Goal: Information Seeking & Learning: Compare options

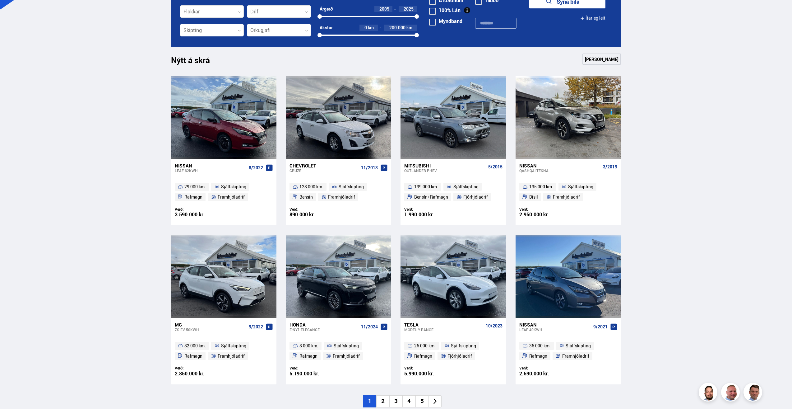
scroll to position [249, 0]
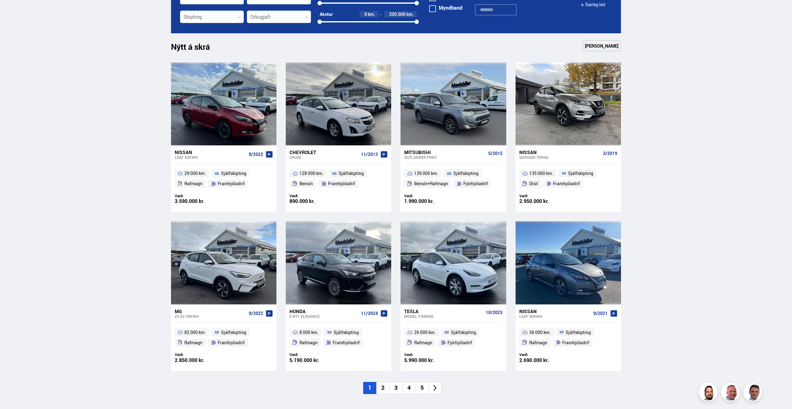
click at [382, 388] on li "2" at bounding box center [382, 388] width 13 height 12
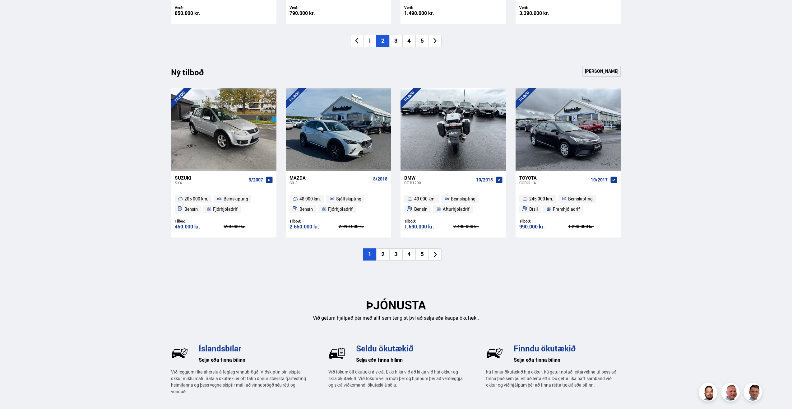
scroll to position [622, 0]
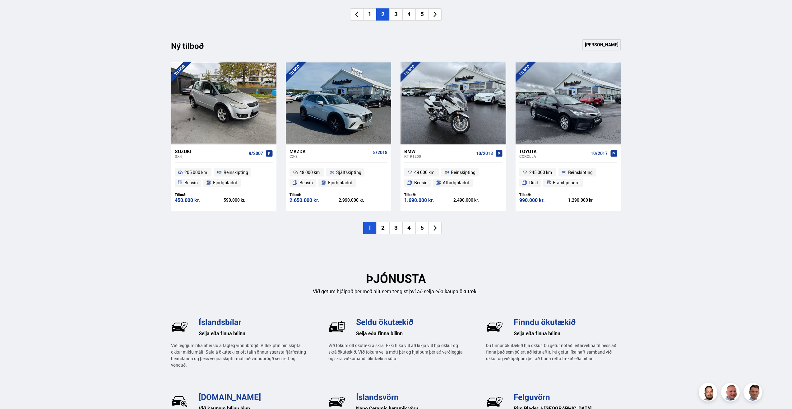
click at [381, 227] on li "2" at bounding box center [382, 228] width 13 height 12
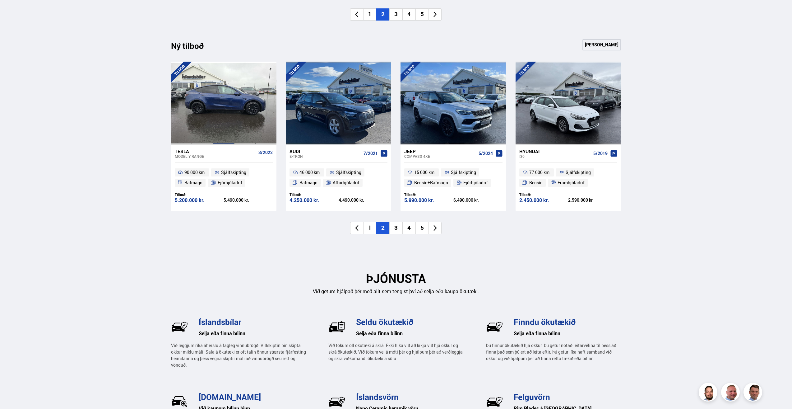
click at [224, 96] on div at bounding box center [223, 103] width 21 height 83
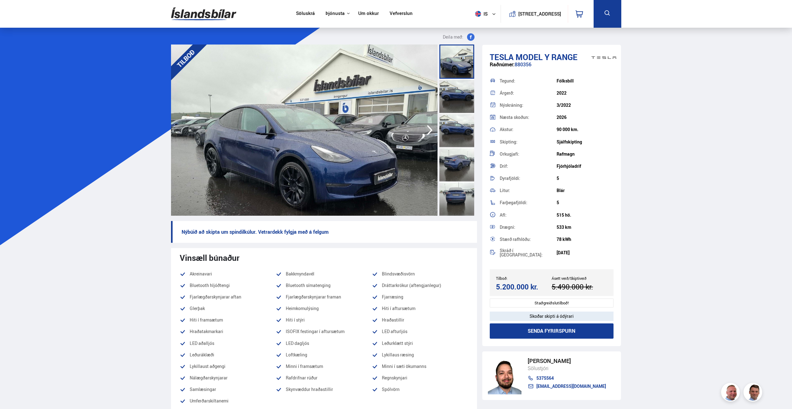
click at [454, 91] on div at bounding box center [457, 96] width 35 height 34
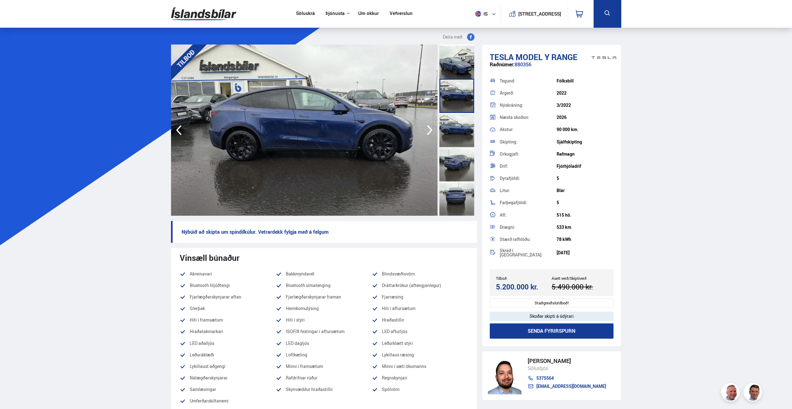
click at [456, 126] on div at bounding box center [457, 130] width 35 height 34
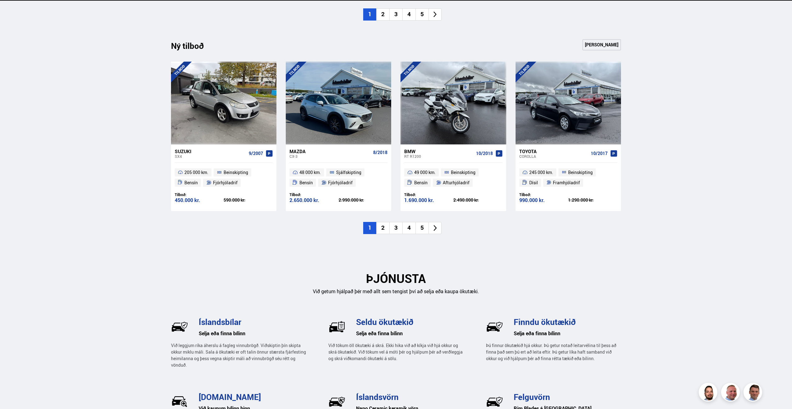
scroll to position [622, 0]
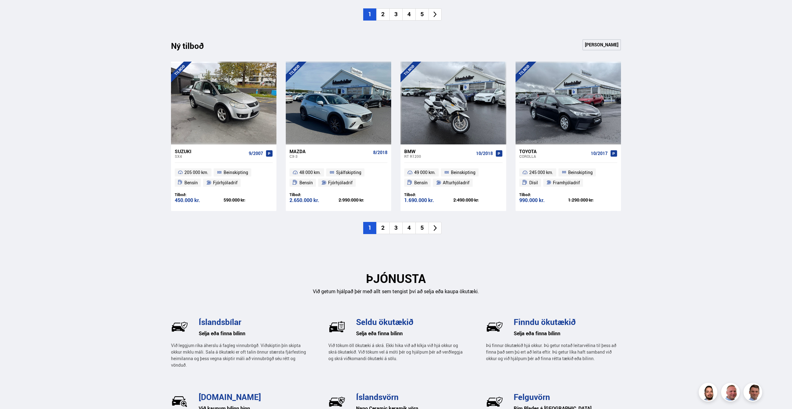
click at [395, 226] on li "3" at bounding box center [396, 228] width 13 height 12
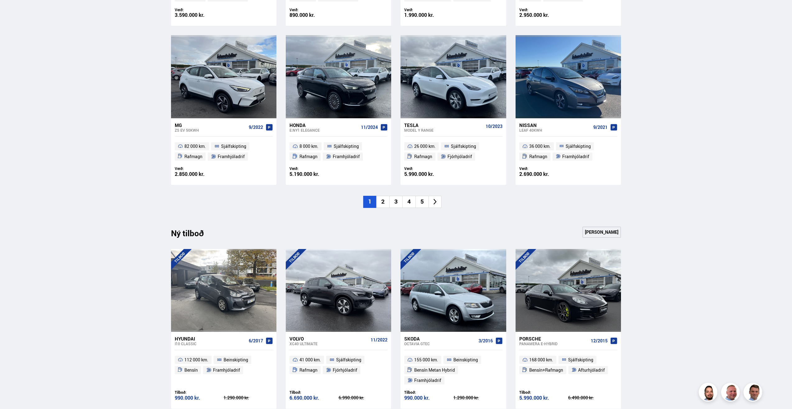
scroll to position [436, 0]
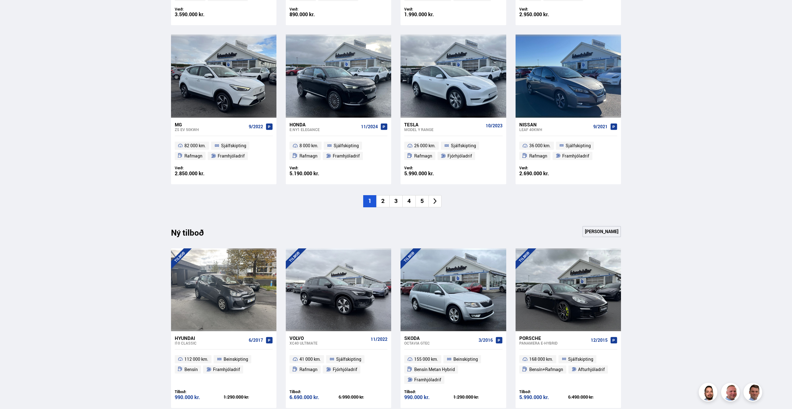
click at [397, 200] on li "3" at bounding box center [396, 201] width 13 height 12
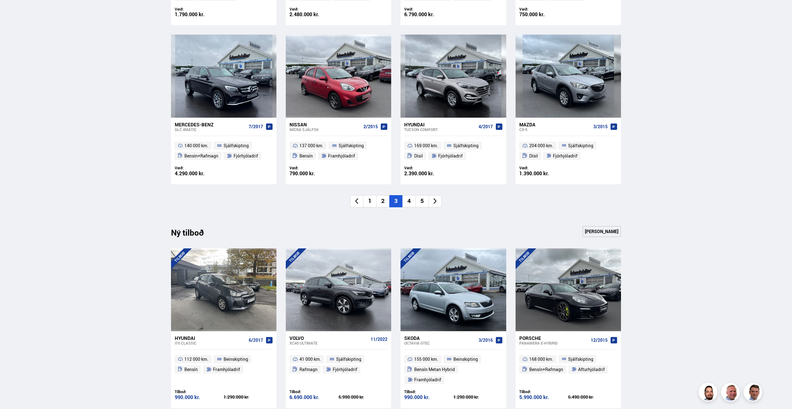
click at [409, 202] on li "4" at bounding box center [409, 201] width 13 height 12
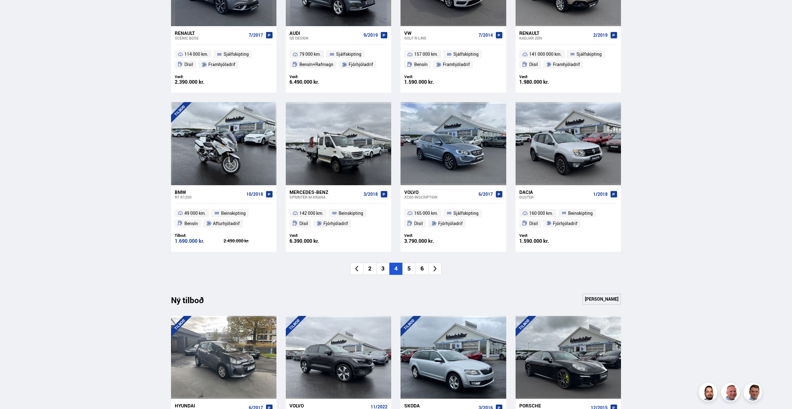
scroll to position [373, 0]
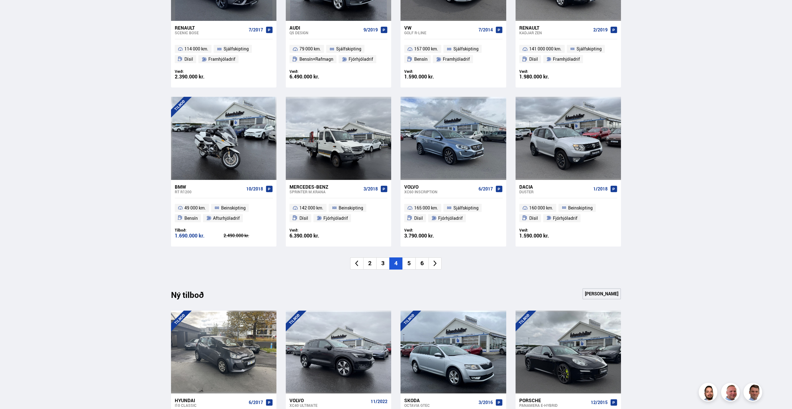
click at [410, 260] on li "5" at bounding box center [409, 263] width 13 height 12
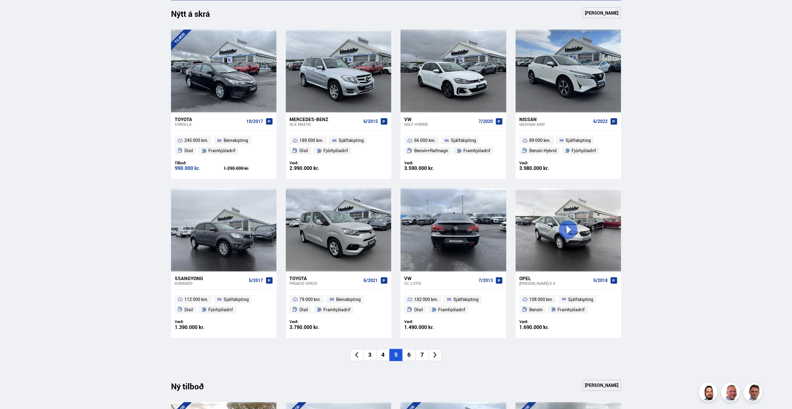
scroll to position [280, 0]
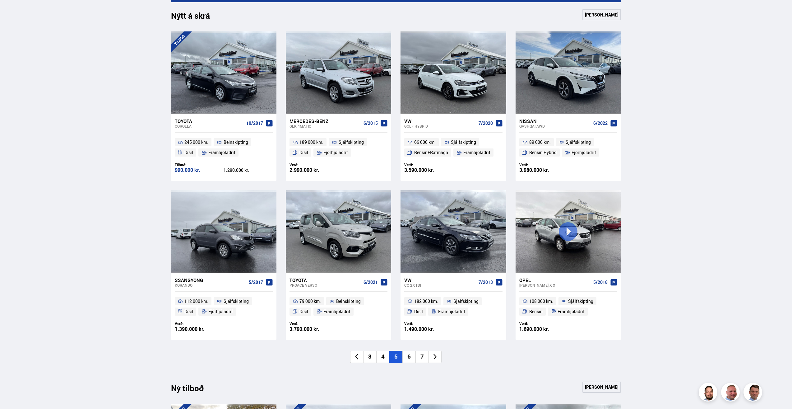
click at [408, 355] on li "6" at bounding box center [409, 357] width 13 height 12
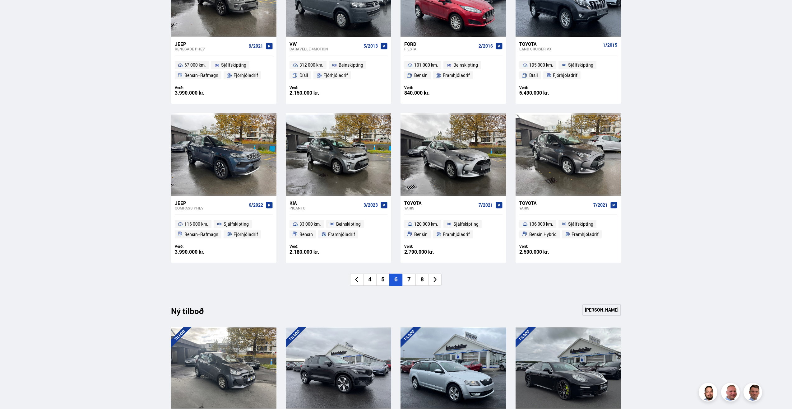
scroll to position [373, 0]
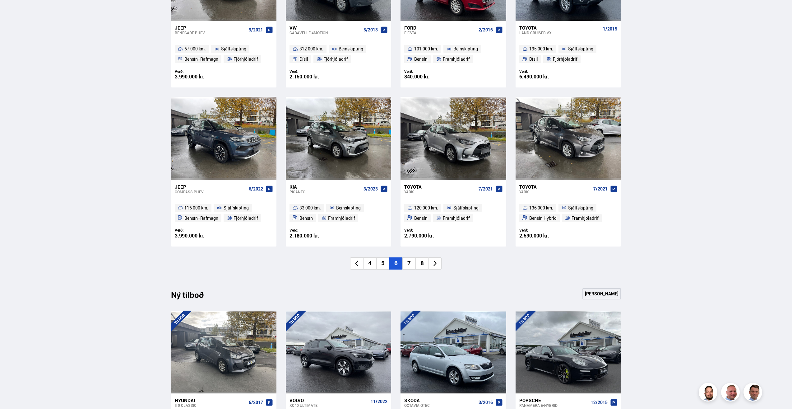
click at [409, 261] on li "7" at bounding box center [409, 263] width 13 height 12
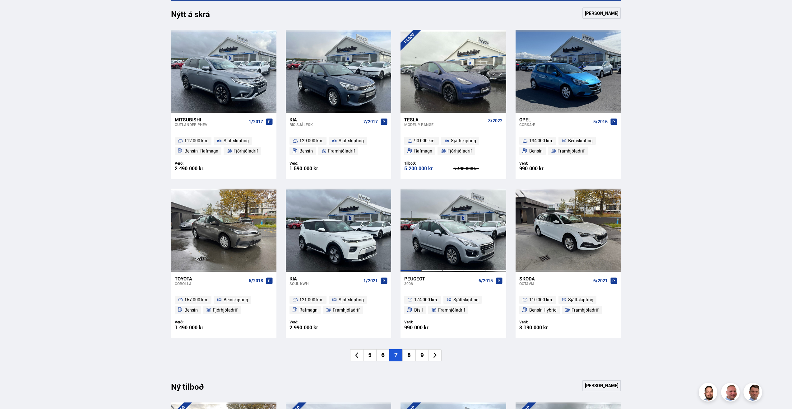
scroll to position [280, 0]
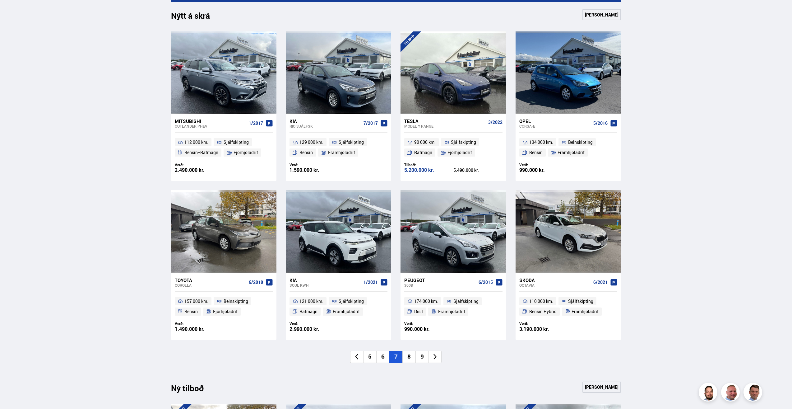
click at [408, 355] on li "8" at bounding box center [409, 357] width 13 height 12
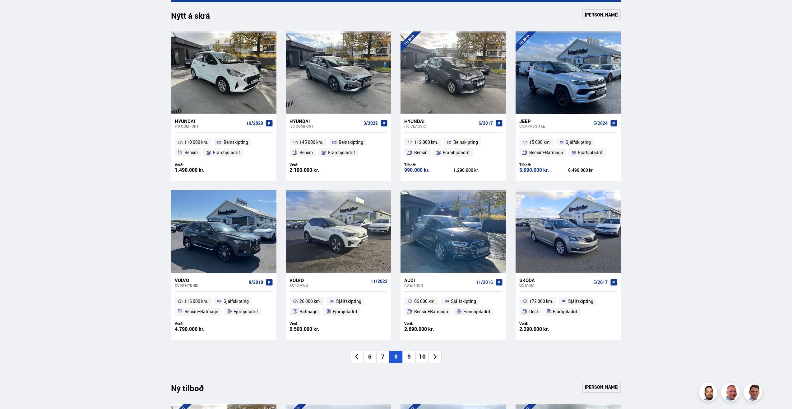
click at [409, 357] on li "9" at bounding box center [409, 357] width 13 height 12
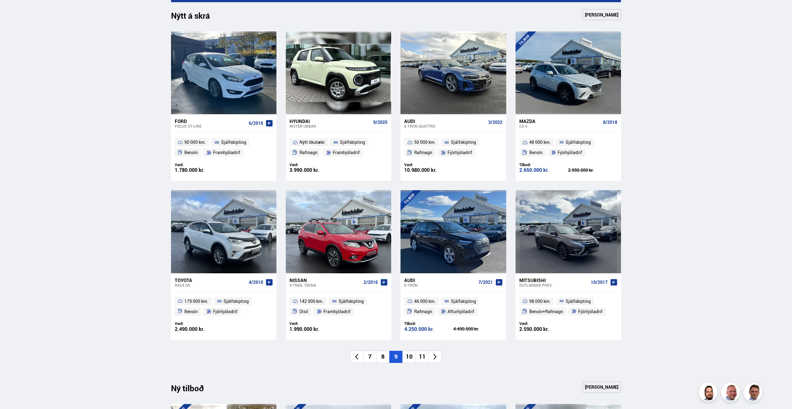
click at [409, 358] on li "10" at bounding box center [409, 357] width 13 height 12
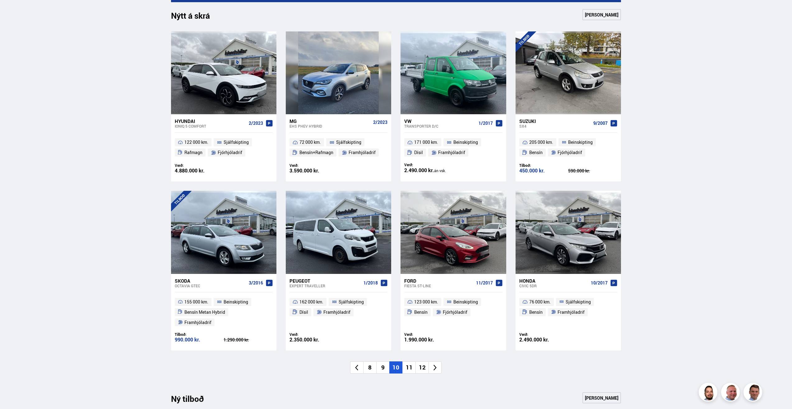
click at [411, 361] on li "11" at bounding box center [409, 367] width 13 height 12
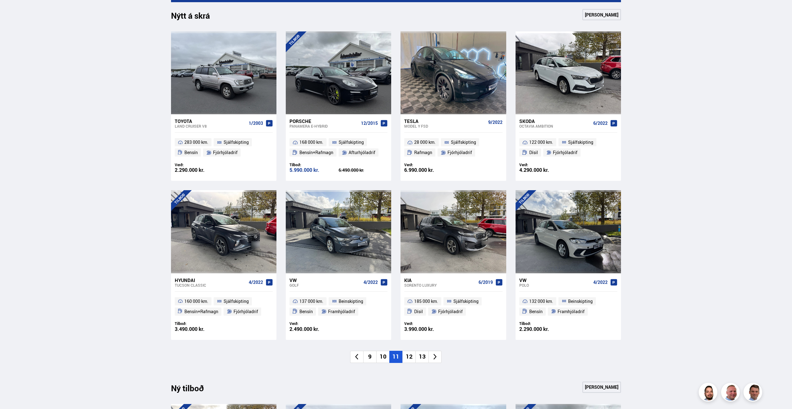
click at [411, 358] on li "12" at bounding box center [409, 357] width 13 height 12
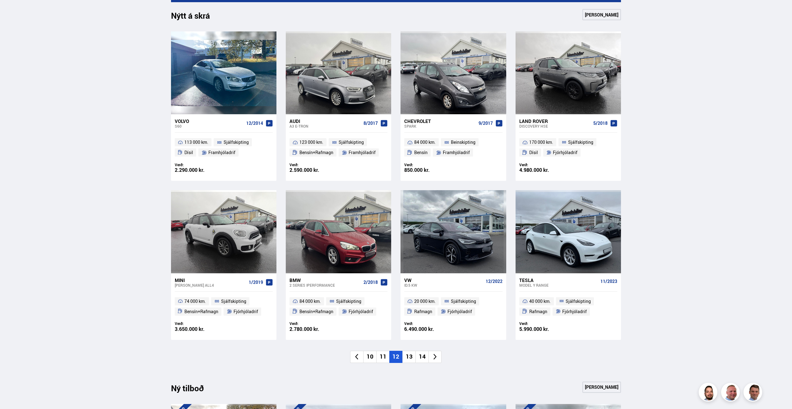
click at [411, 358] on li "13" at bounding box center [409, 357] width 13 height 12
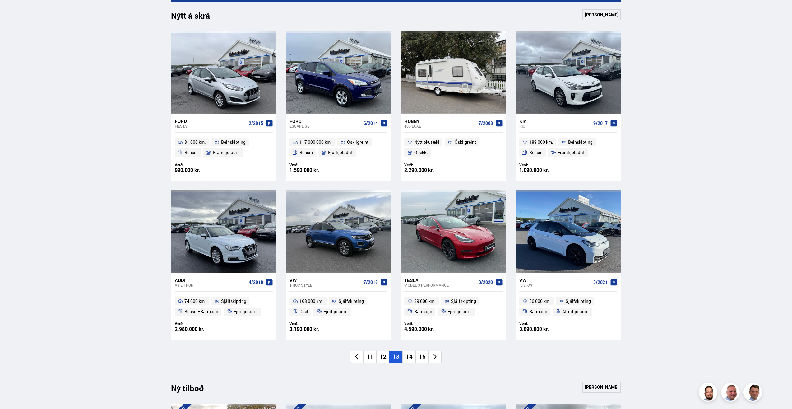
click at [412, 358] on li "14" at bounding box center [409, 357] width 13 height 12
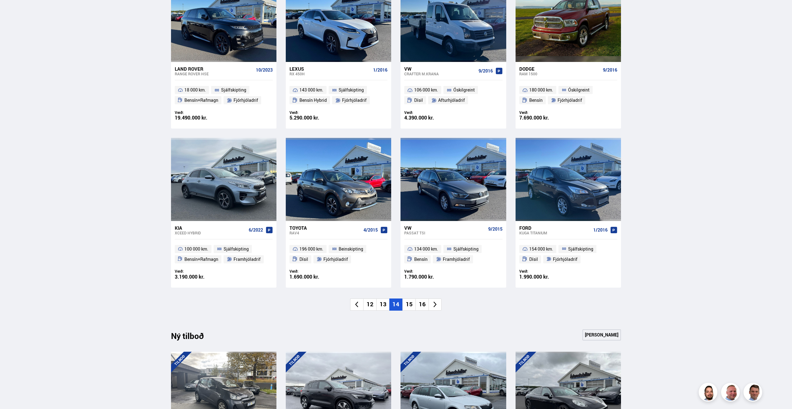
scroll to position [342, 0]
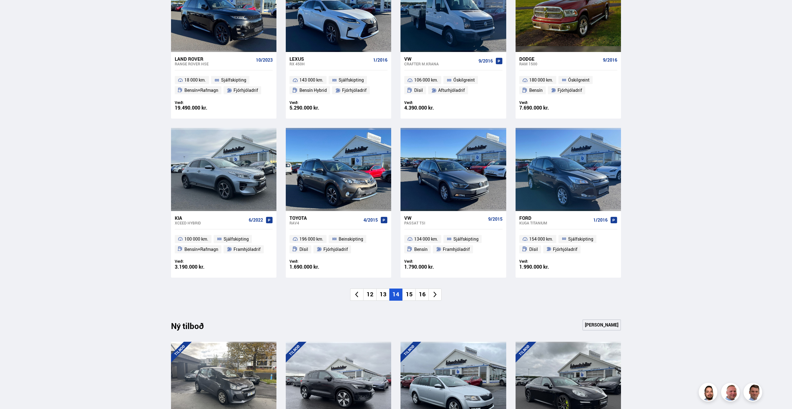
click at [409, 294] on li "15" at bounding box center [409, 294] width 13 height 12
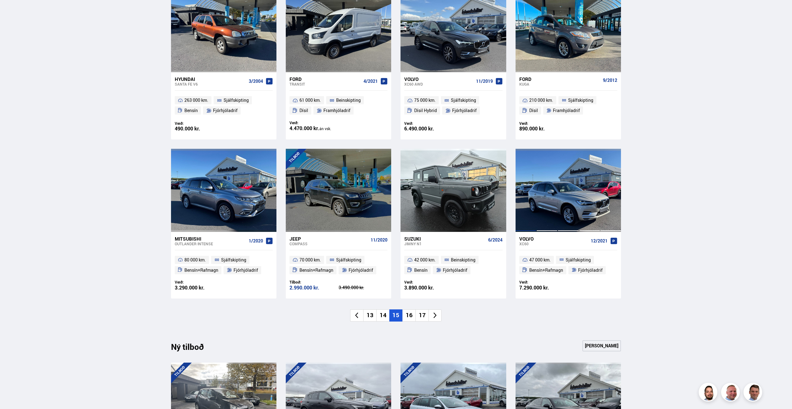
scroll to position [311, 0]
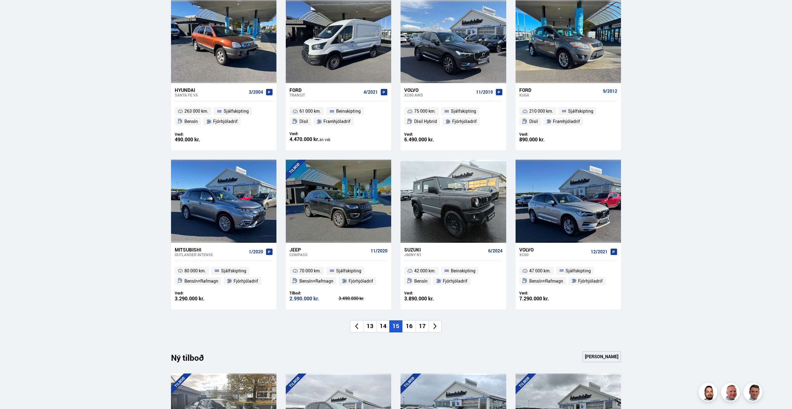
click at [411, 325] on li "16" at bounding box center [409, 326] width 13 height 12
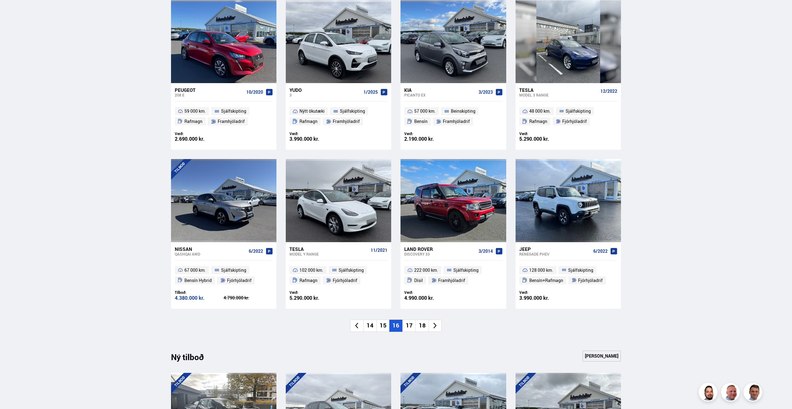
click at [410, 327] on li "17" at bounding box center [409, 326] width 13 height 12
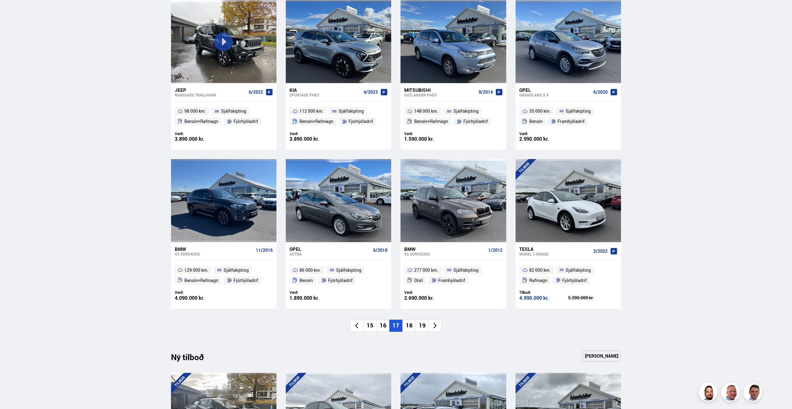
click at [410, 327] on li "18" at bounding box center [409, 326] width 13 height 12
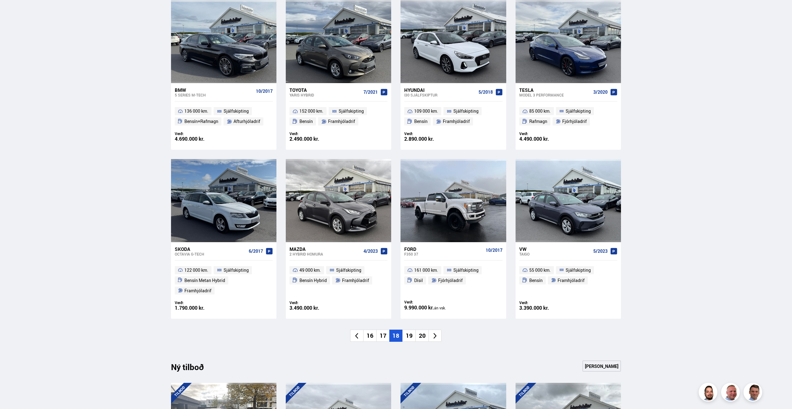
click at [129, 88] on div "Söluskrá Þjónusta Íslandsbílar [DOMAIN_NAME] Íslandsvörn Leiðbeiningar Um okkur…" at bounding box center [396, 324] width 792 height 1271
click at [411, 329] on li "19" at bounding box center [409, 335] width 13 height 12
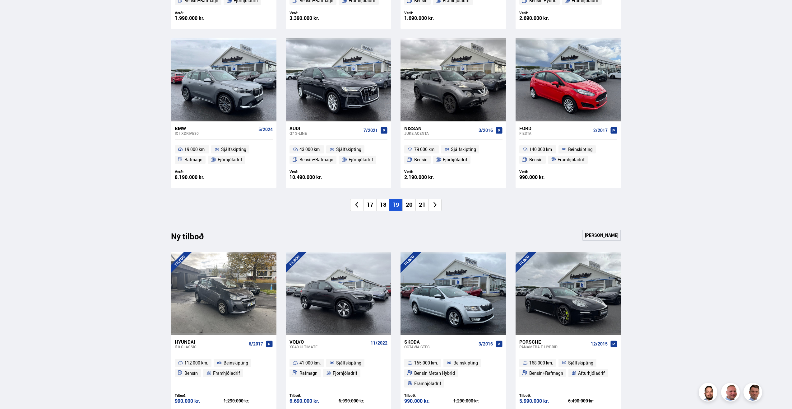
scroll to position [436, 0]
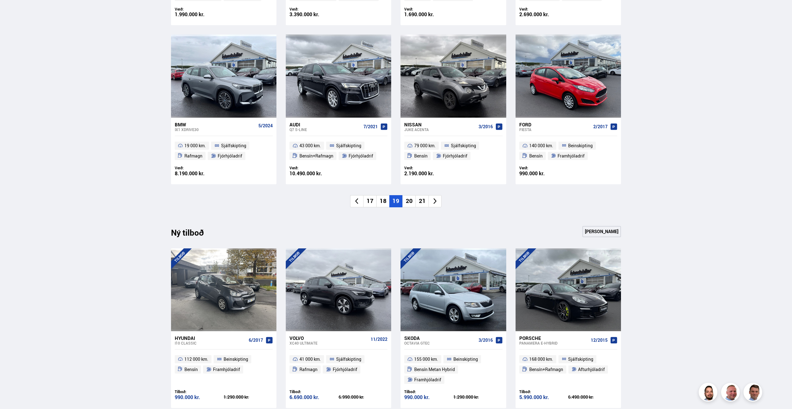
click at [408, 200] on li "20" at bounding box center [409, 201] width 13 height 12
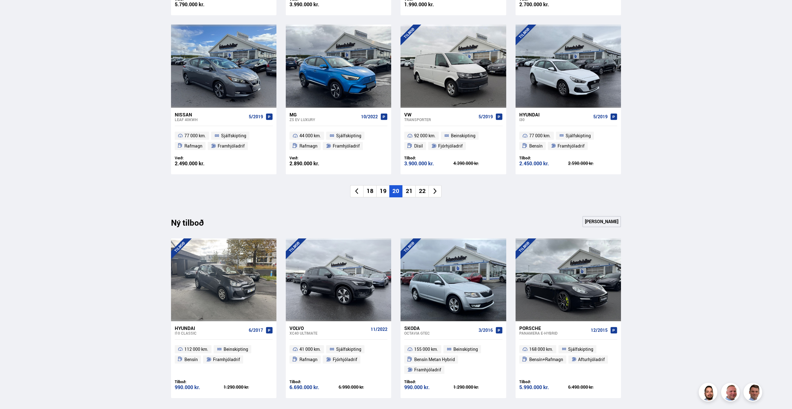
scroll to position [498, 0]
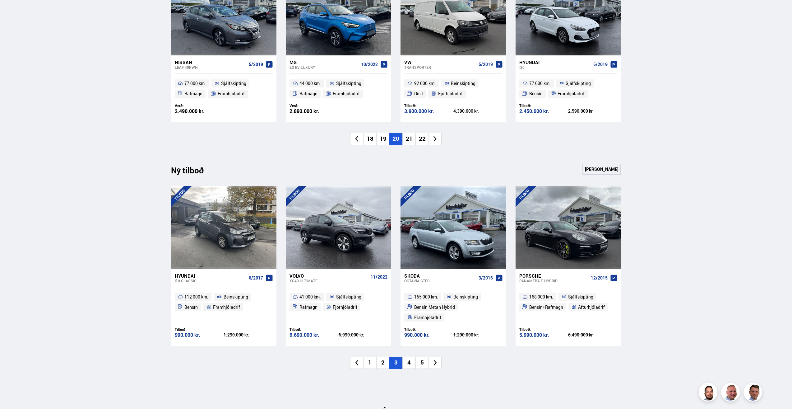
click at [407, 142] on li "21" at bounding box center [409, 139] width 13 height 12
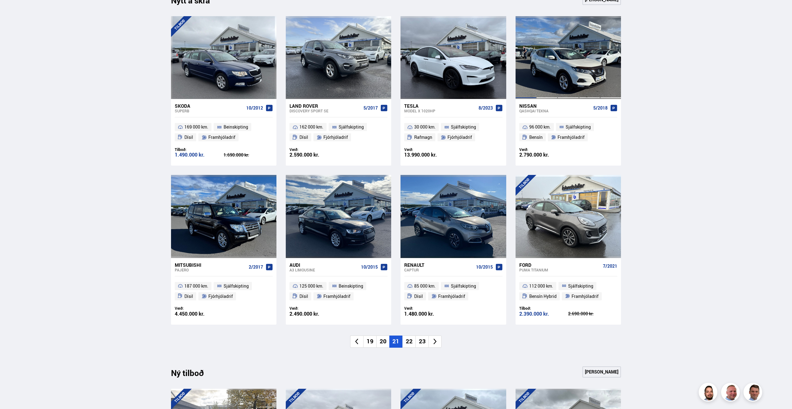
scroll to position [280, 0]
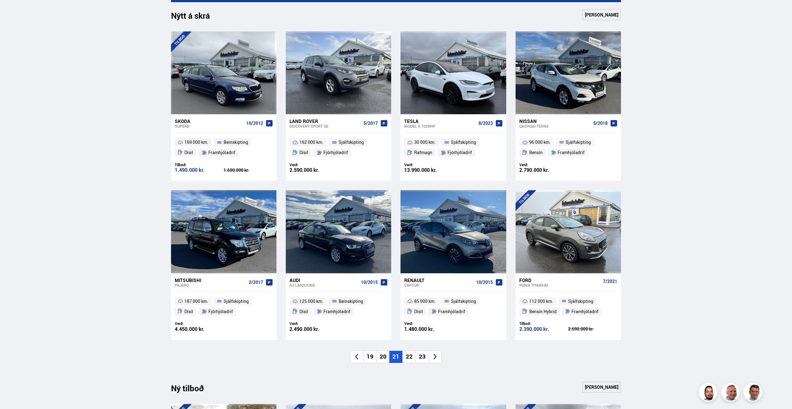
click at [410, 354] on li "22" at bounding box center [409, 357] width 13 height 12
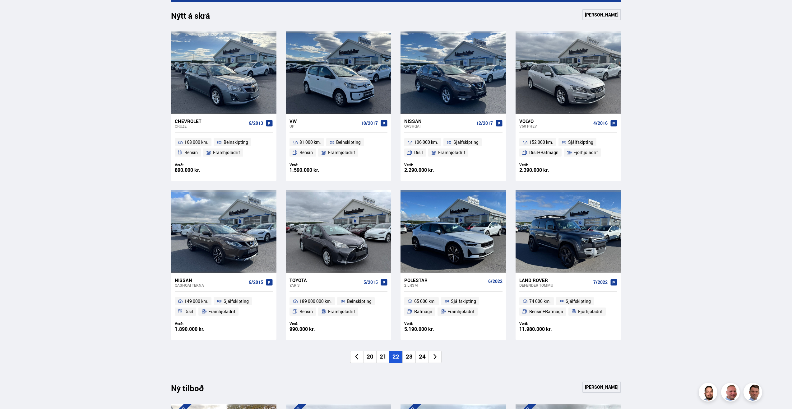
click at [412, 354] on li "23" at bounding box center [409, 357] width 13 height 12
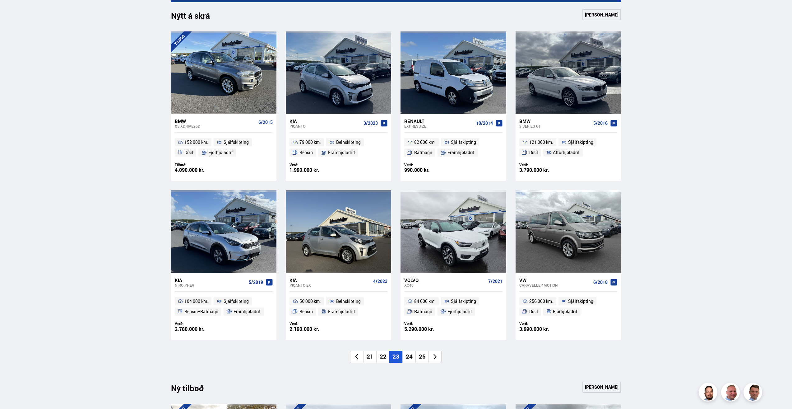
click at [406, 357] on li "24" at bounding box center [409, 357] width 13 height 12
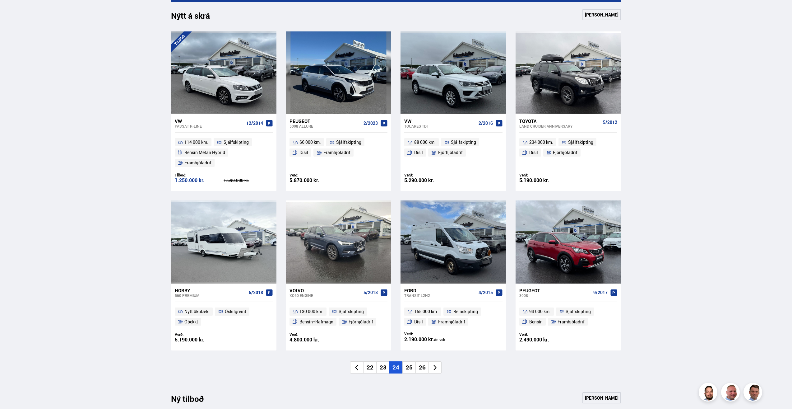
click at [411, 361] on li "25" at bounding box center [409, 367] width 13 height 12
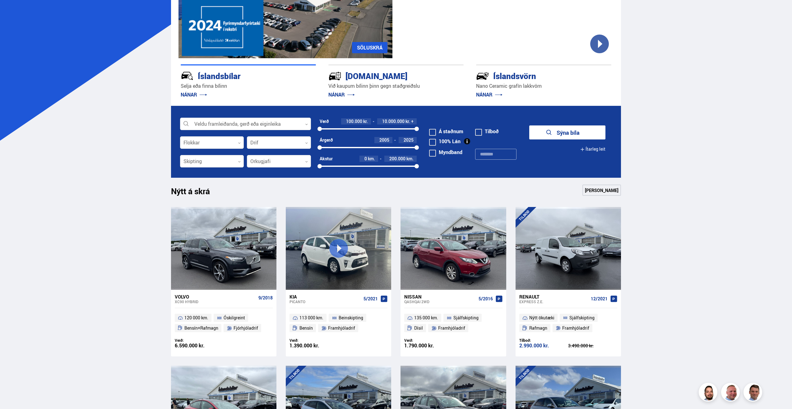
scroll to position [93, 0]
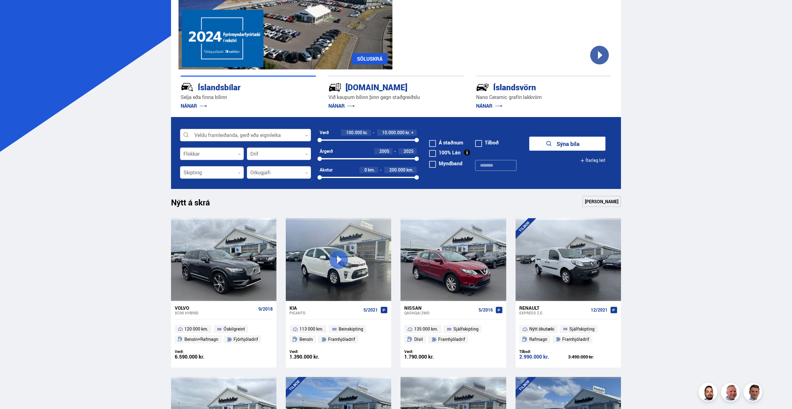
click at [278, 135] on div at bounding box center [245, 135] width 131 height 12
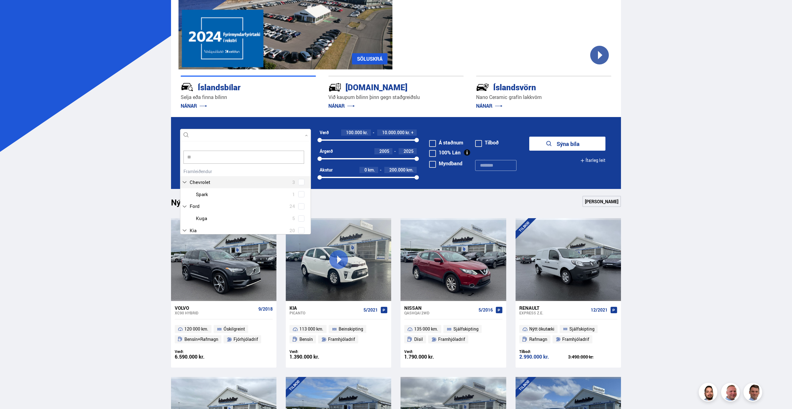
scroll to position [6, 0]
type input "***"
click at [301, 208] on span at bounding box center [301, 211] width 6 height 6
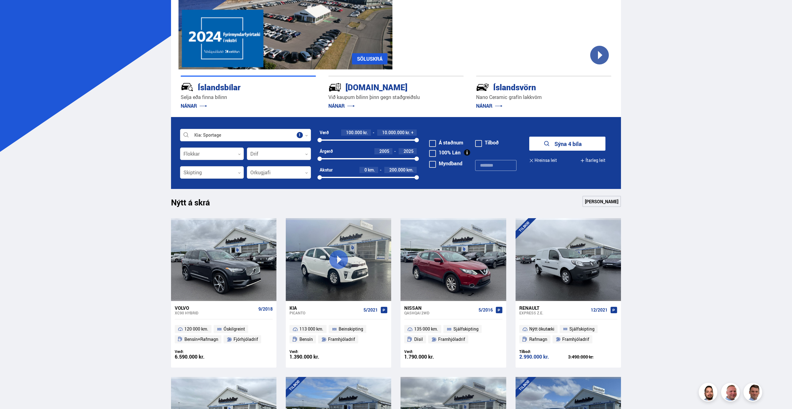
click at [573, 142] on button "Sýna 4 bíla" at bounding box center [568, 144] width 76 height 14
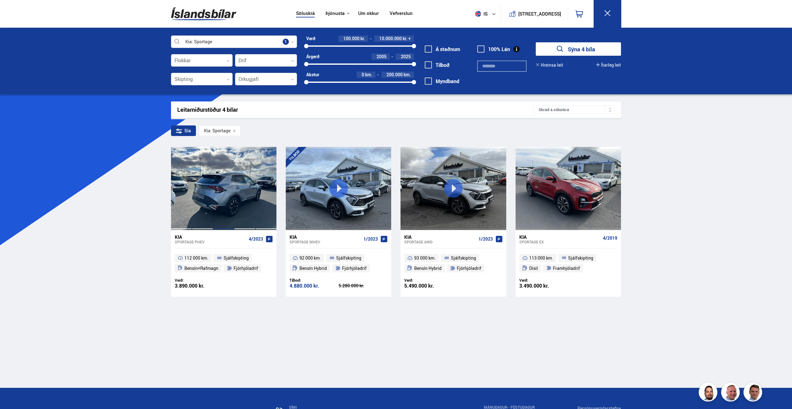
click at [222, 184] on div at bounding box center [223, 188] width 21 height 83
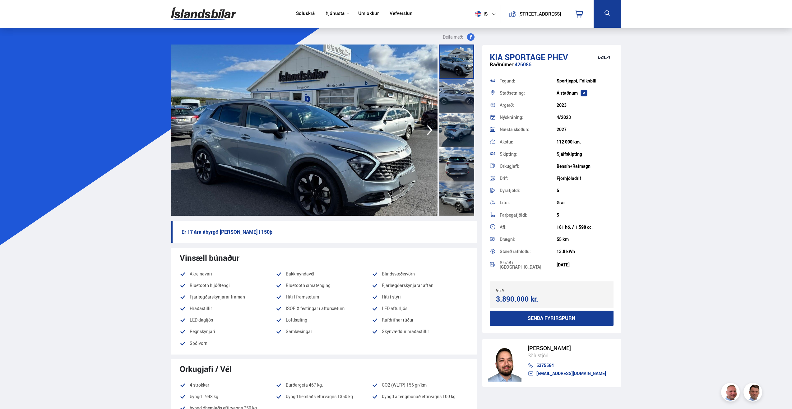
click at [361, 129] on img at bounding box center [304, 129] width 267 height 171
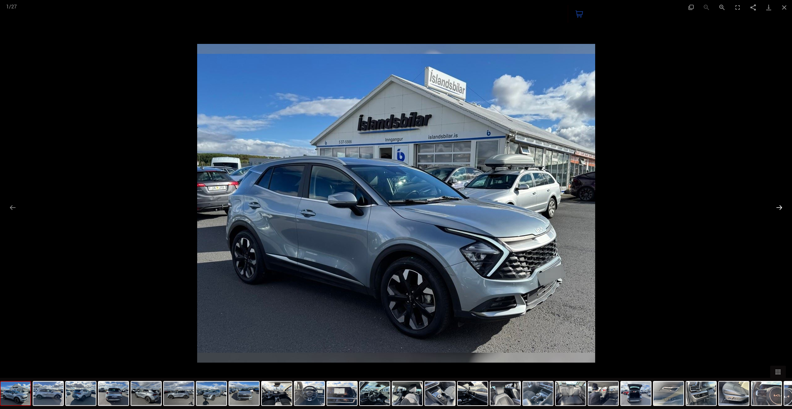
click at [777, 209] on button "Next slide" at bounding box center [779, 207] width 13 height 12
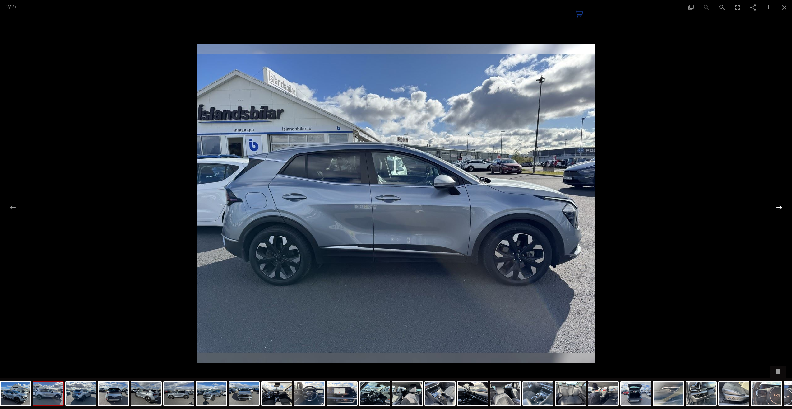
click at [777, 209] on button "Next slide" at bounding box center [779, 207] width 13 height 12
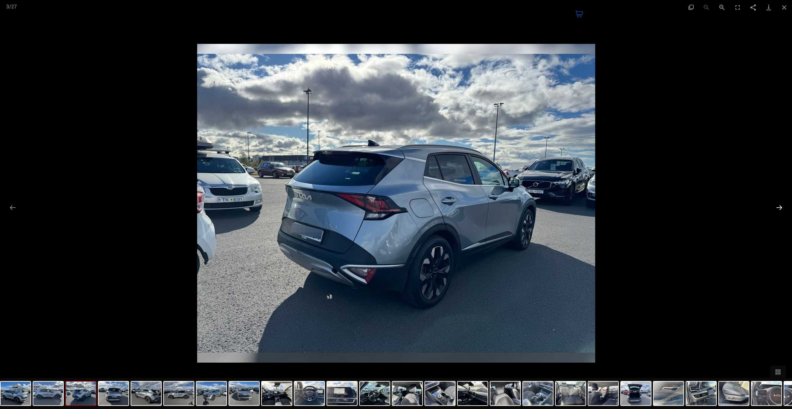
click at [777, 209] on button "Next slide" at bounding box center [779, 207] width 13 height 12
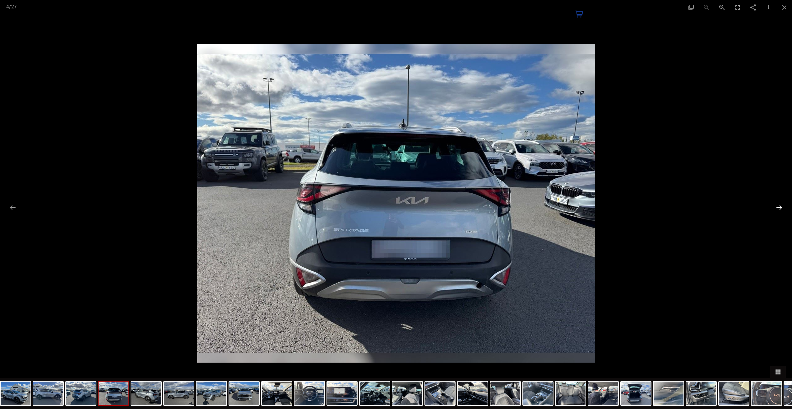
click at [777, 209] on button "Next slide" at bounding box center [779, 207] width 13 height 12
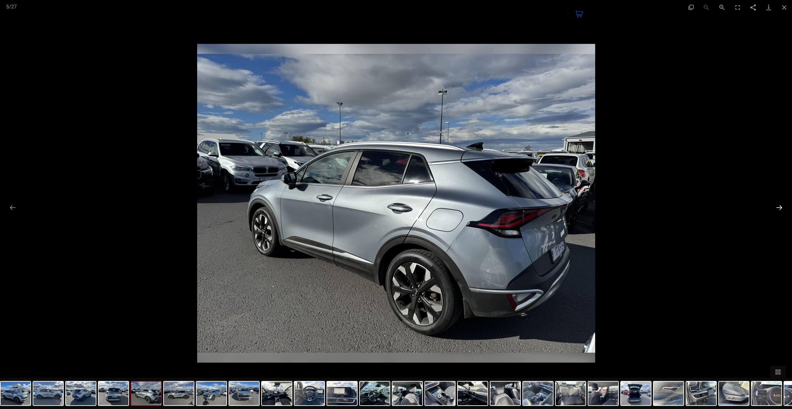
click at [777, 209] on button "Next slide" at bounding box center [779, 207] width 13 height 12
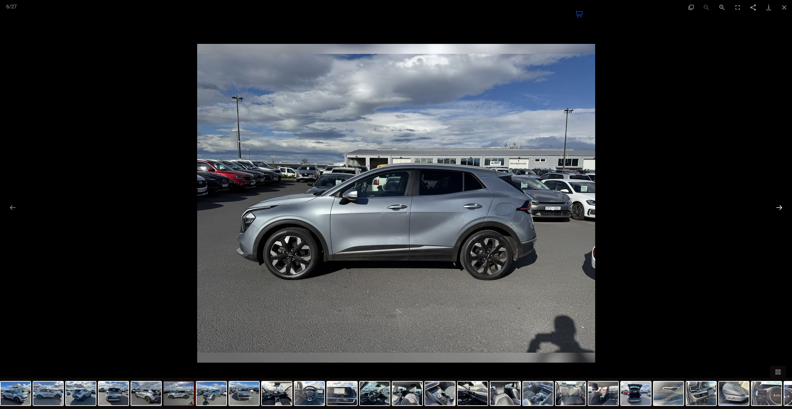
click at [777, 210] on button "Next slide" at bounding box center [779, 207] width 13 height 12
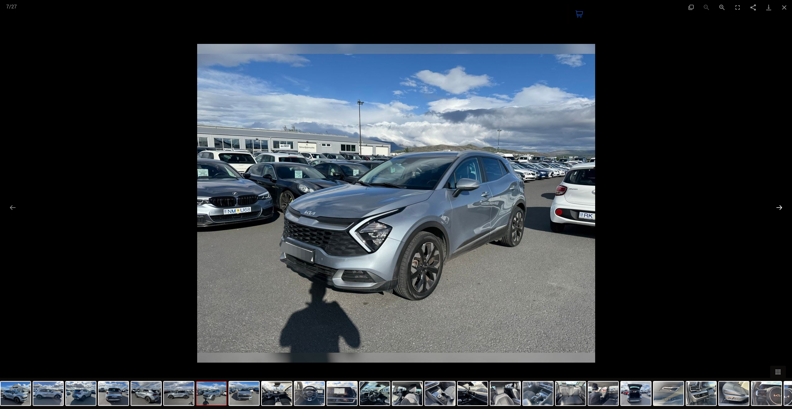
click at [777, 209] on button "Next slide" at bounding box center [779, 207] width 13 height 12
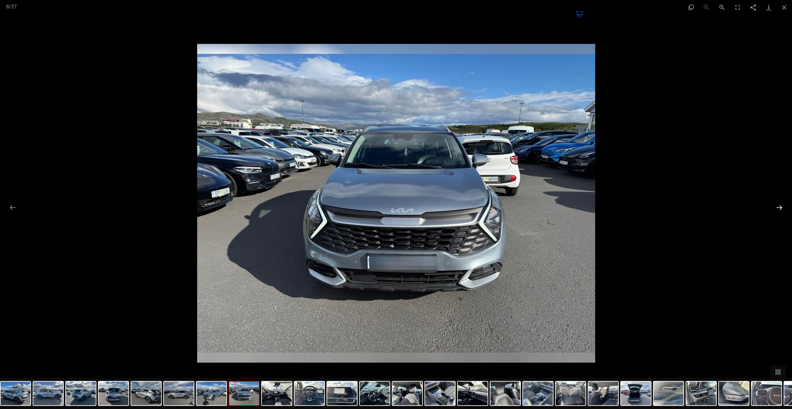
click at [777, 210] on button "Next slide" at bounding box center [779, 207] width 13 height 12
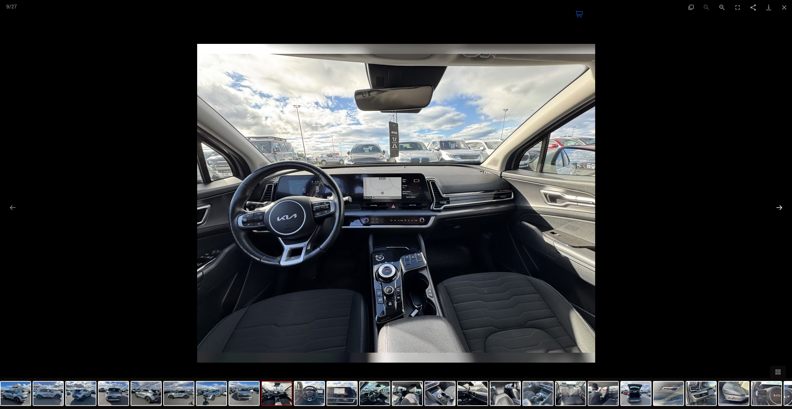
click at [777, 210] on button "Next slide" at bounding box center [779, 207] width 13 height 12
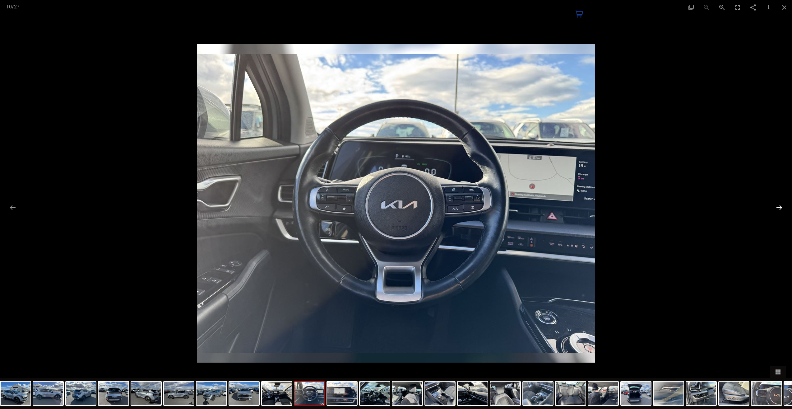
click at [777, 210] on button "Next slide" at bounding box center [779, 207] width 13 height 12
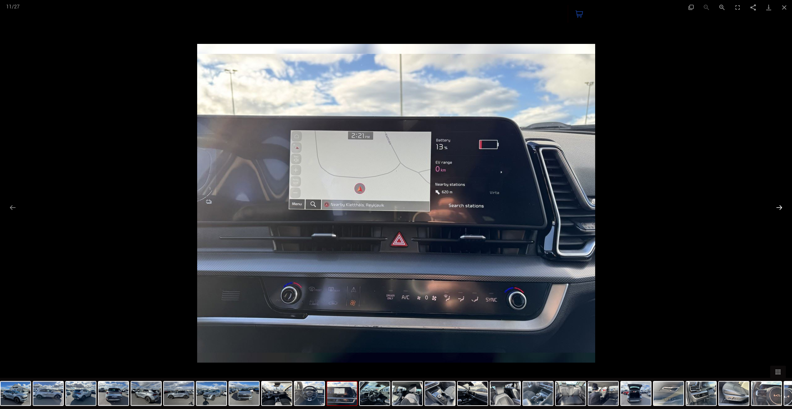
click at [777, 210] on button "Next slide" at bounding box center [779, 207] width 13 height 12
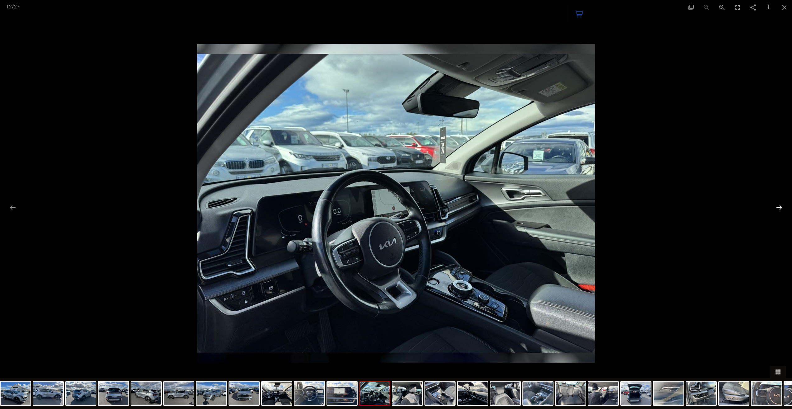
click at [777, 210] on button "Next slide" at bounding box center [779, 207] width 13 height 12
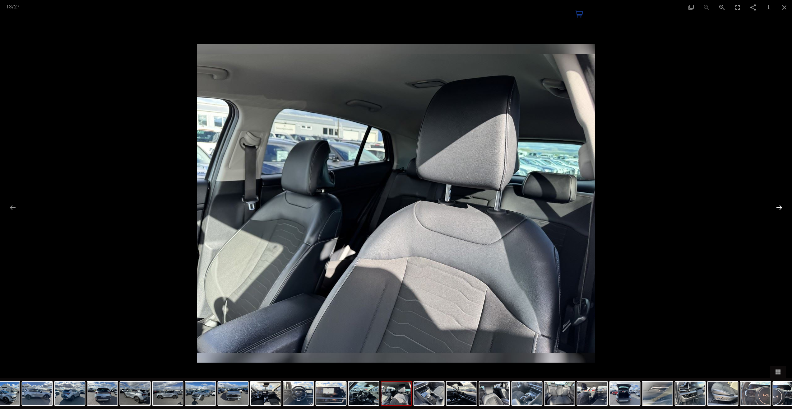
click at [777, 210] on button "Next slide" at bounding box center [779, 207] width 13 height 12
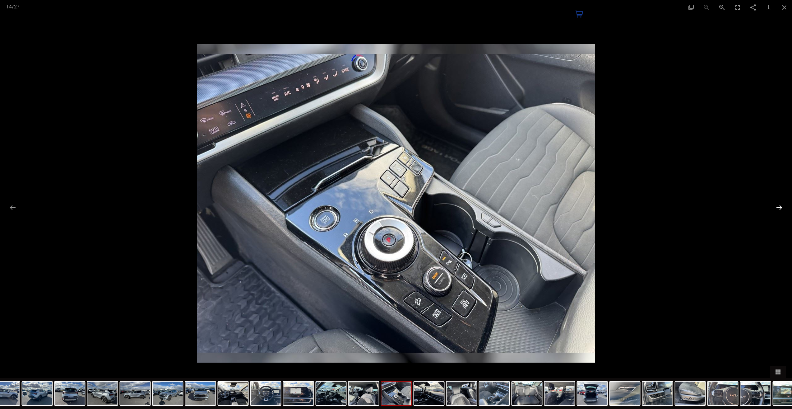
click at [777, 211] on button "Next slide" at bounding box center [779, 207] width 13 height 12
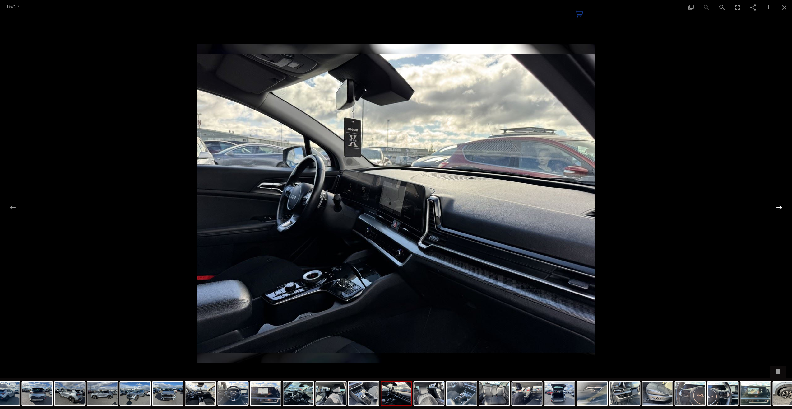
click at [776, 211] on button "Next slide" at bounding box center [779, 207] width 13 height 12
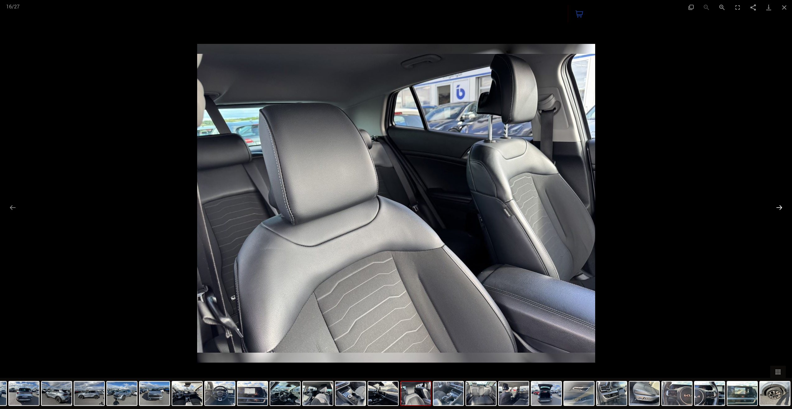
click at [776, 211] on button "Next slide" at bounding box center [779, 207] width 13 height 12
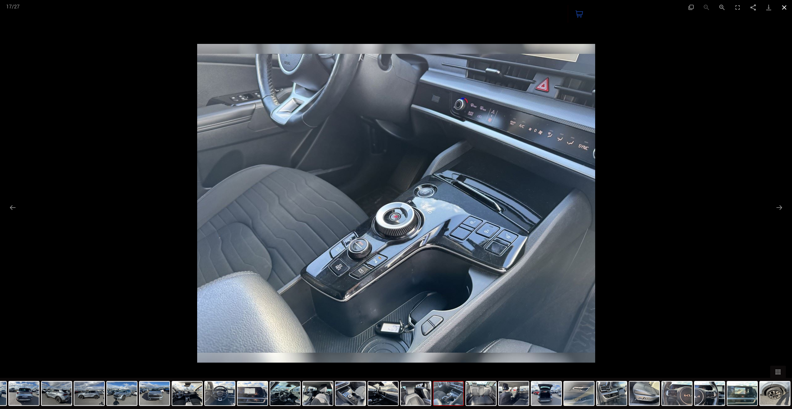
click at [784, 9] on button "Close gallery" at bounding box center [785, 7] width 16 height 15
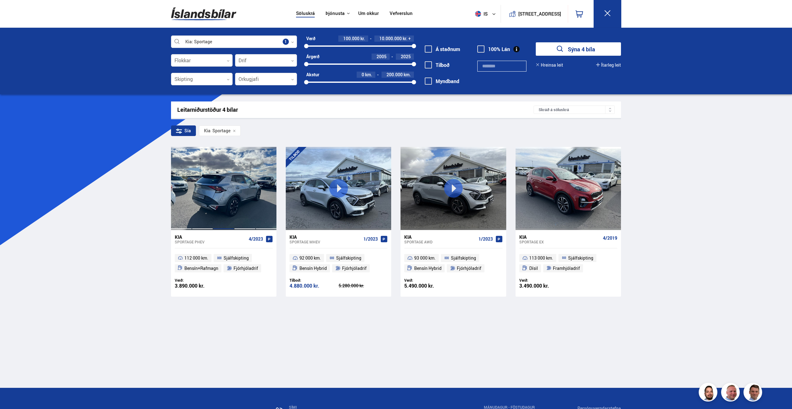
click at [234, 194] on div at bounding box center [223, 188] width 21 height 83
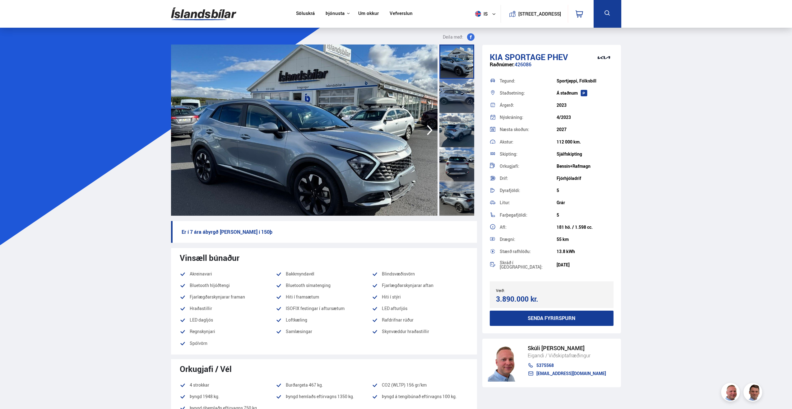
drag, startPoint x: 533, startPoint y: 65, endPoint x: 515, endPoint y: 69, distance: 19.0
click at [515, 69] on div "Raðnúmer: 426086" at bounding box center [552, 68] width 124 height 12
copy div "426086"
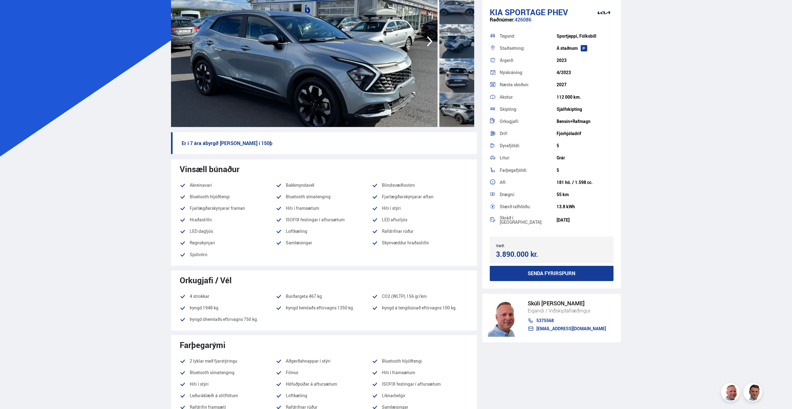
scroll to position [93, 0]
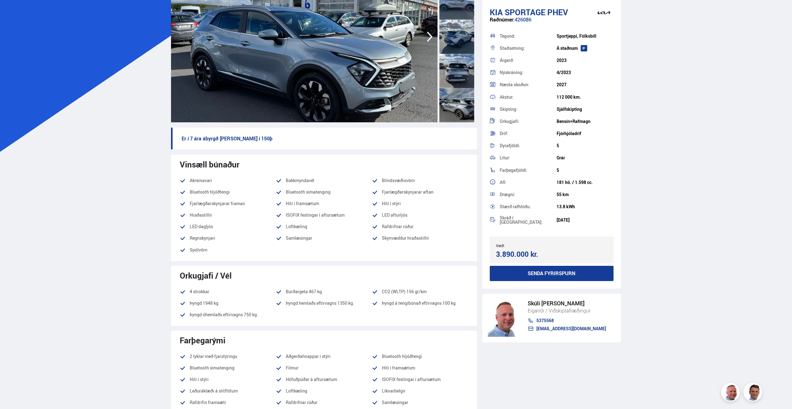
click at [395, 87] on img at bounding box center [304, 36] width 267 height 171
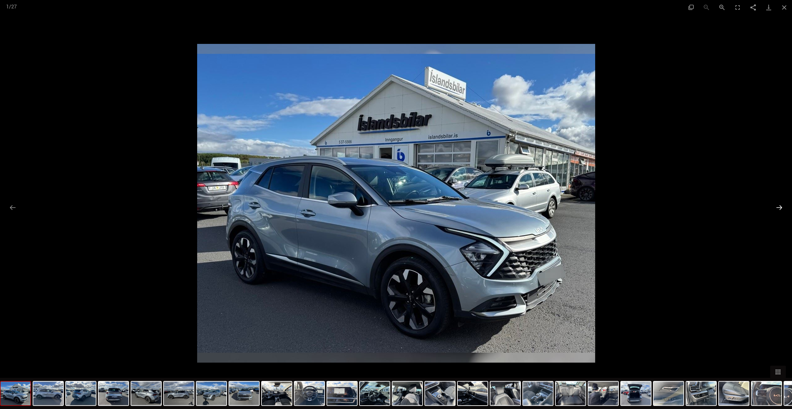
click at [778, 208] on button "Next slide" at bounding box center [779, 207] width 13 height 12
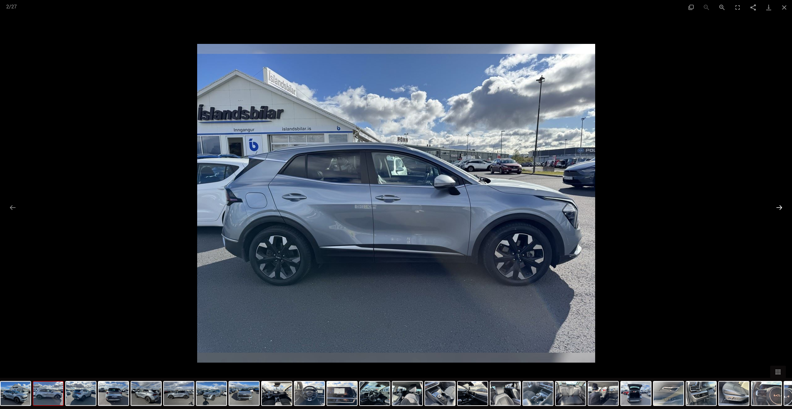
click at [778, 208] on button "Next slide" at bounding box center [779, 207] width 13 height 12
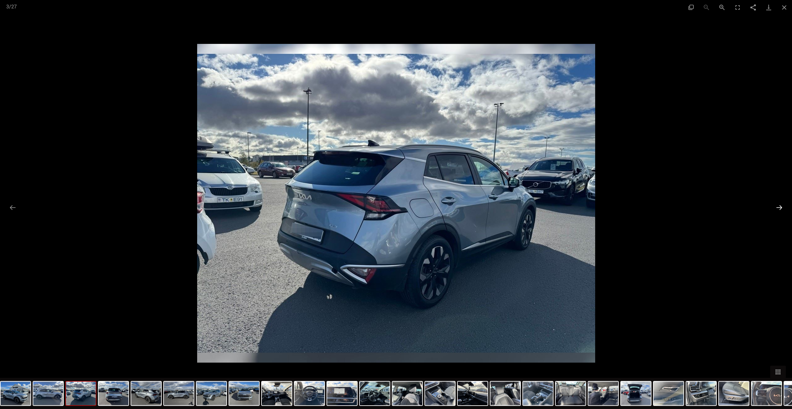
click at [778, 208] on button "Next slide" at bounding box center [779, 207] width 13 height 12
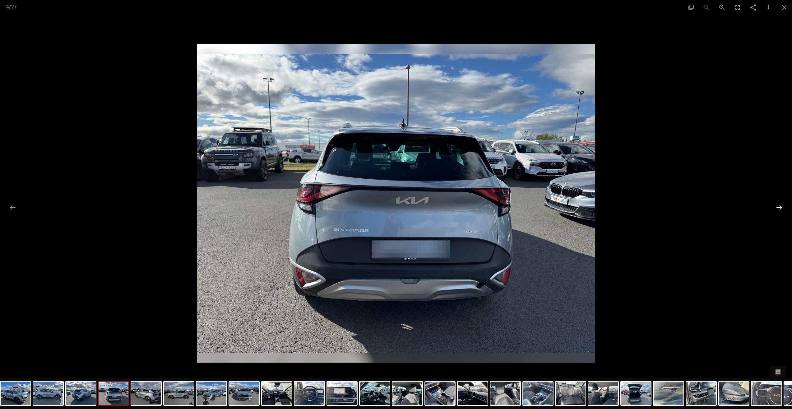
click at [778, 208] on button "Next slide" at bounding box center [779, 207] width 13 height 12
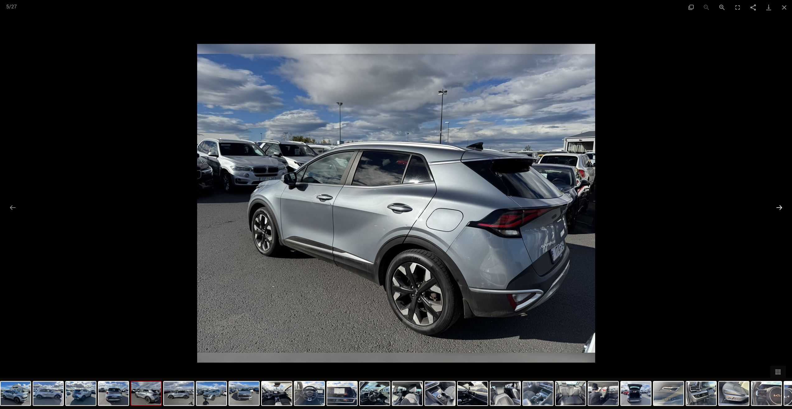
click at [778, 208] on button "Next slide" at bounding box center [779, 207] width 13 height 12
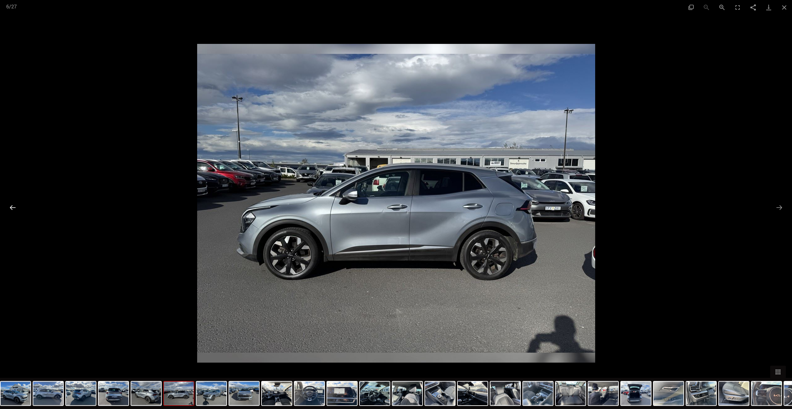
click at [13, 206] on button "Previous slide" at bounding box center [12, 207] width 13 height 12
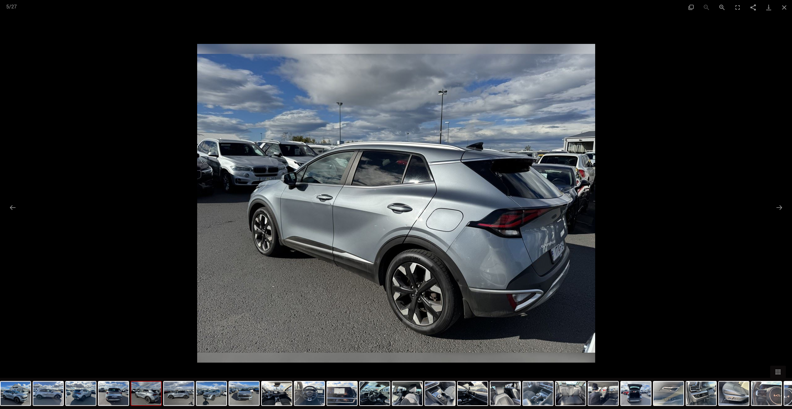
click at [408, 227] on img at bounding box center [396, 203] width 398 height 319
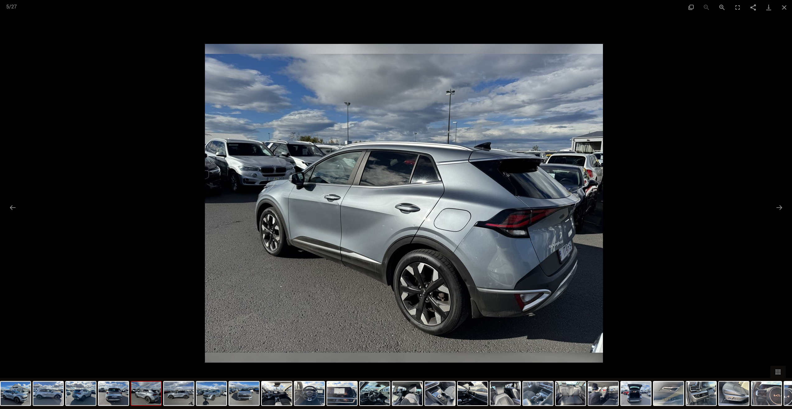
drag, startPoint x: 427, startPoint y: 206, endPoint x: 432, endPoint y: 183, distance: 23.8
click at [432, 183] on img at bounding box center [404, 203] width 398 height 319
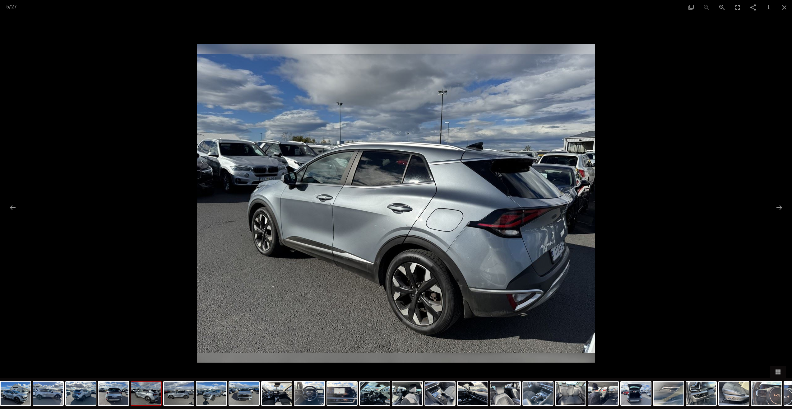
scroll to position [0, 0]
click at [427, 216] on img at bounding box center [396, 203] width 398 height 319
click at [779, 204] on button "Next slide" at bounding box center [779, 207] width 13 height 12
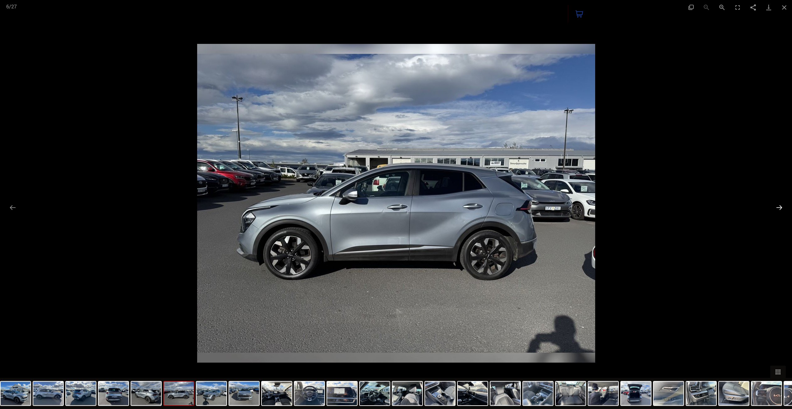
click at [779, 204] on button "Next slide" at bounding box center [779, 207] width 13 height 12
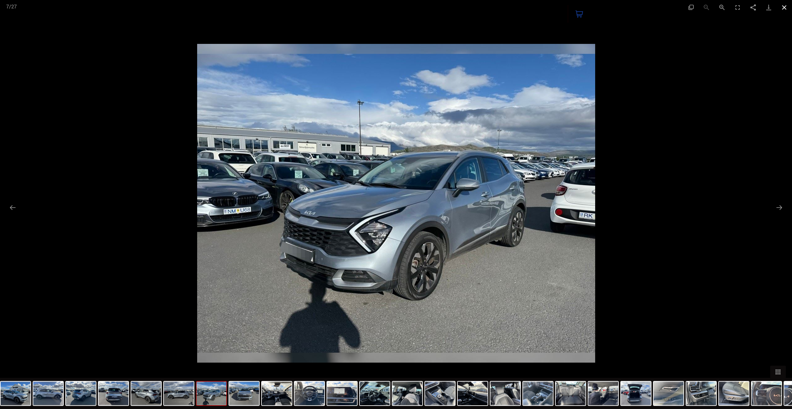
click at [785, 9] on button "Close gallery" at bounding box center [785, 7] width 16 height 15
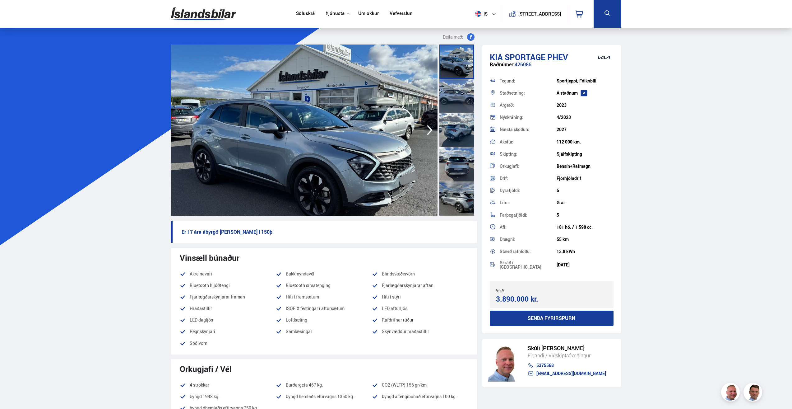
scroll to position [93, 0]
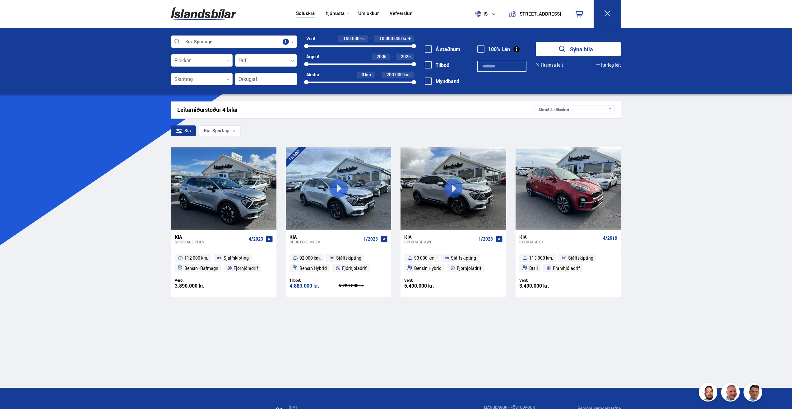
click at [479, 49] on span at bounding box center [481, 48] width 7 height 7
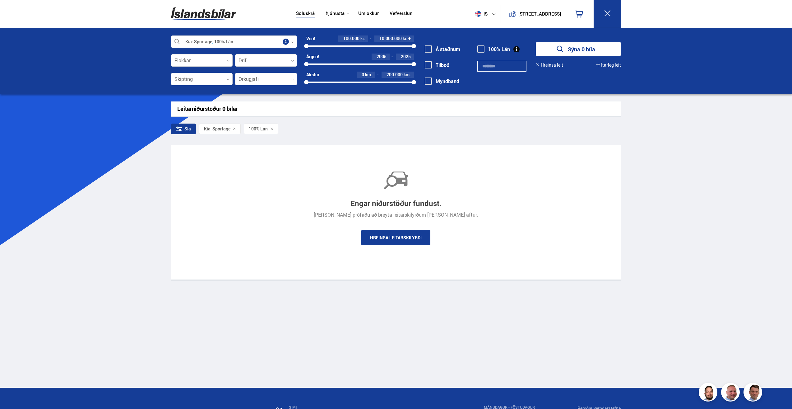
click at [402, 237] on link "Hreinsa leitarskilyrði" at bounding box center [396, 237] width 69 height 15
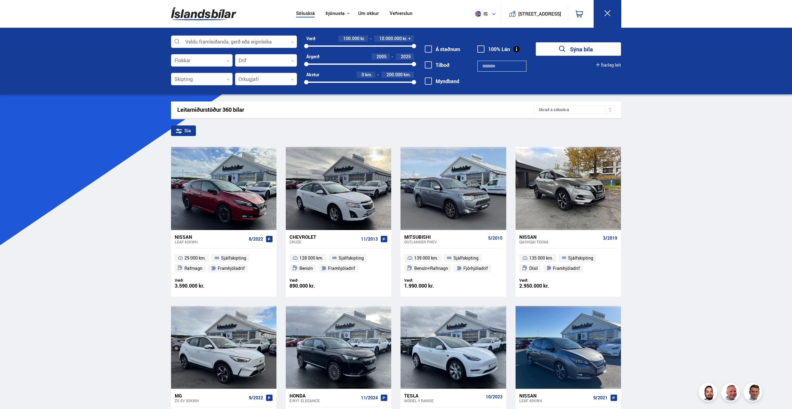
click at [259, 38] on div at bounding box center [234, 42] width 126 height 12
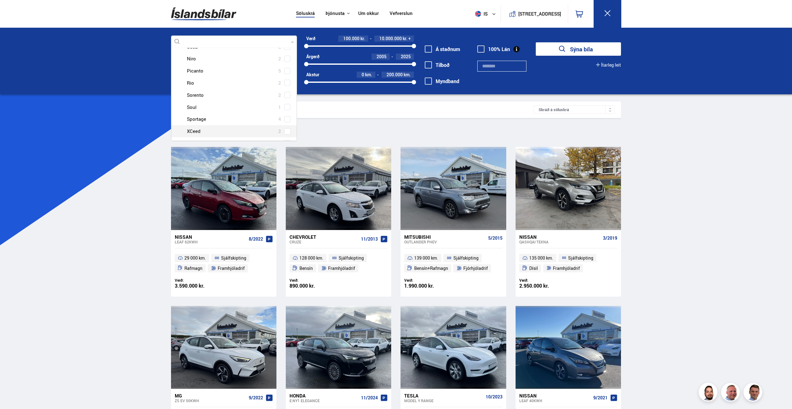
scroll to position [68, 0]
type input "***"
